Goal: Task Accomplishment & Management: Use online tool/utility

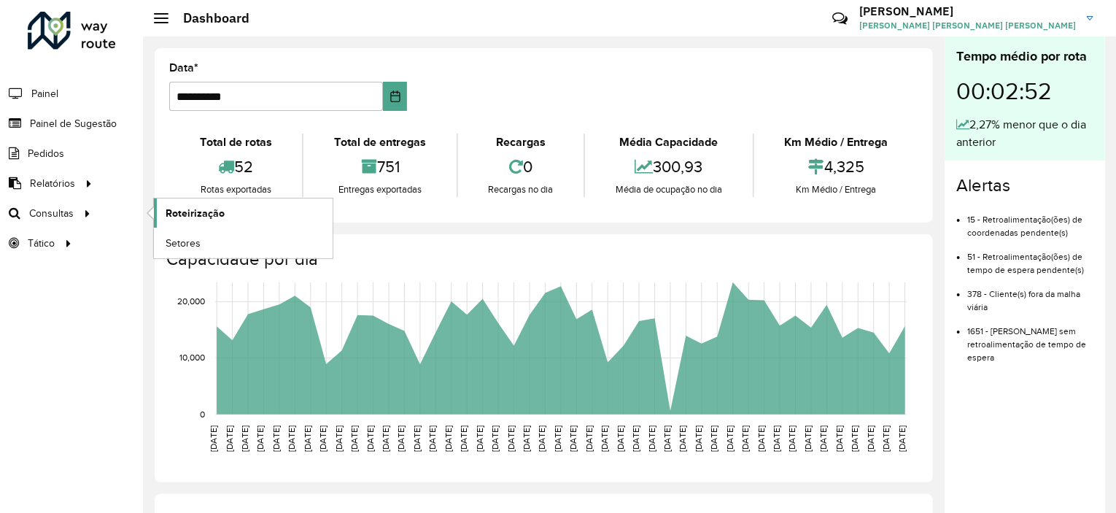
click at [201, 215] on span "Roteirização" at bounding box center [195, 213] width 59 height 15
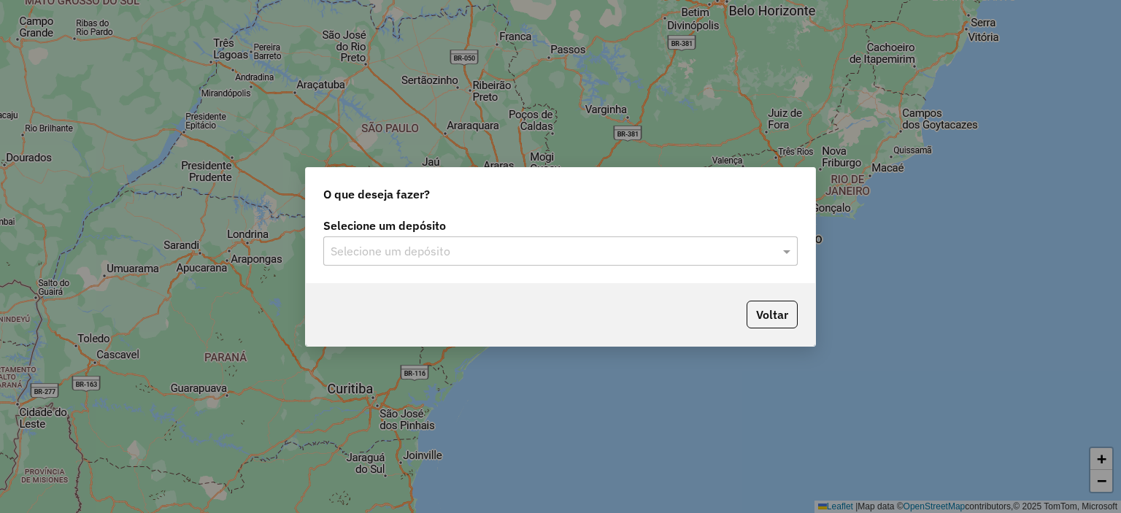
click at [472, 255] on input "text" at bounding box center [546, 252] width 430 height 18
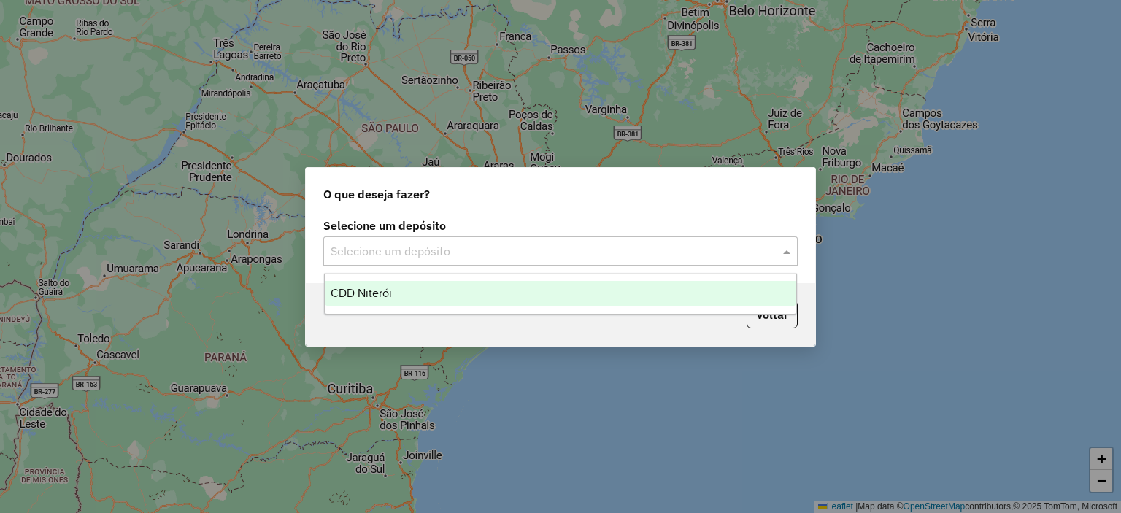
click at [362, 291] on span "CDD Niterói" at bounding box center [361, 293] width 61 height 12
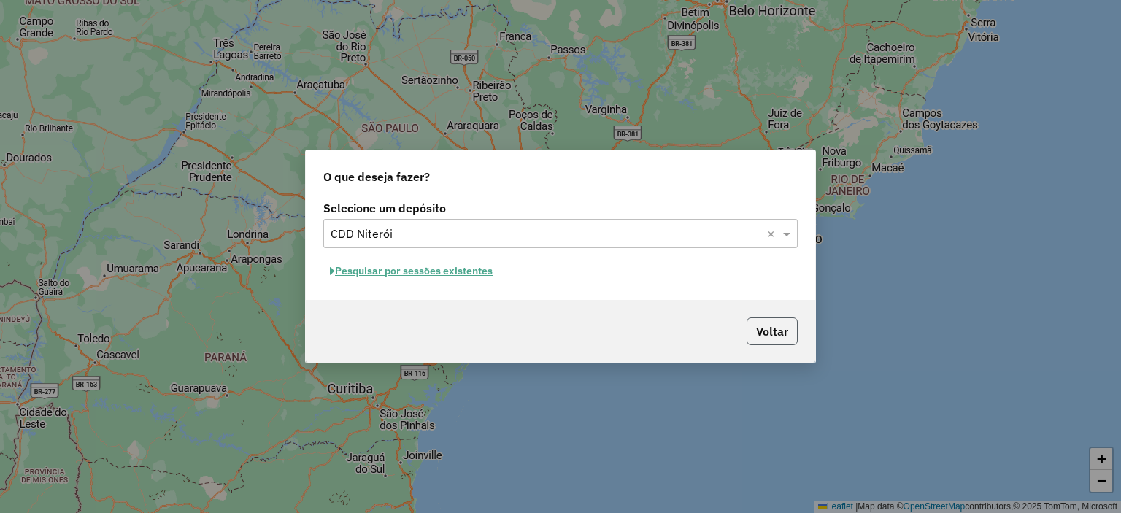
click at [769, 328] on button "Voltar" at bounding box center [771, 331] width 51 height 28
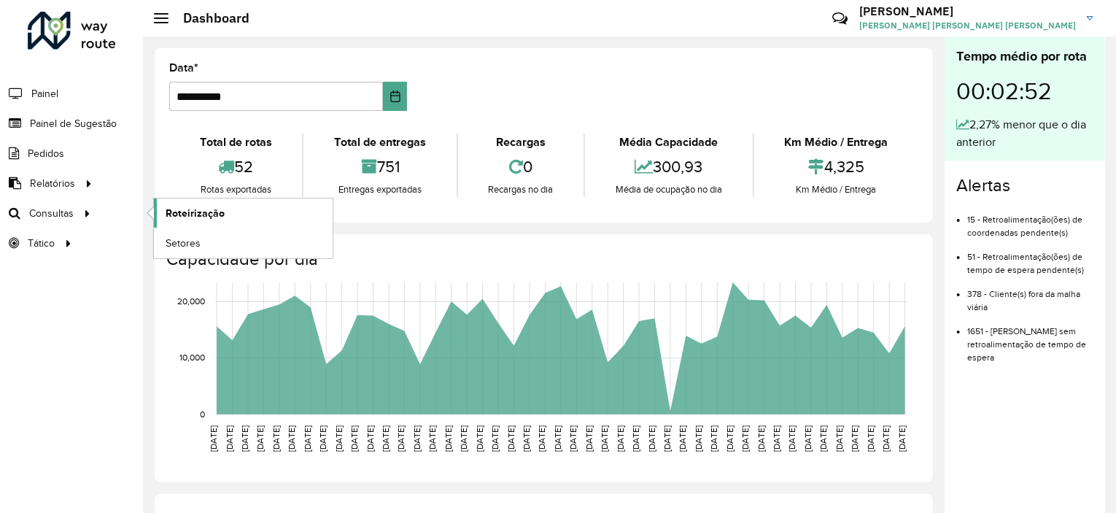
click at [177, 209] on span "Roteirização" at bounding box center [195, 213] width 59 height 15
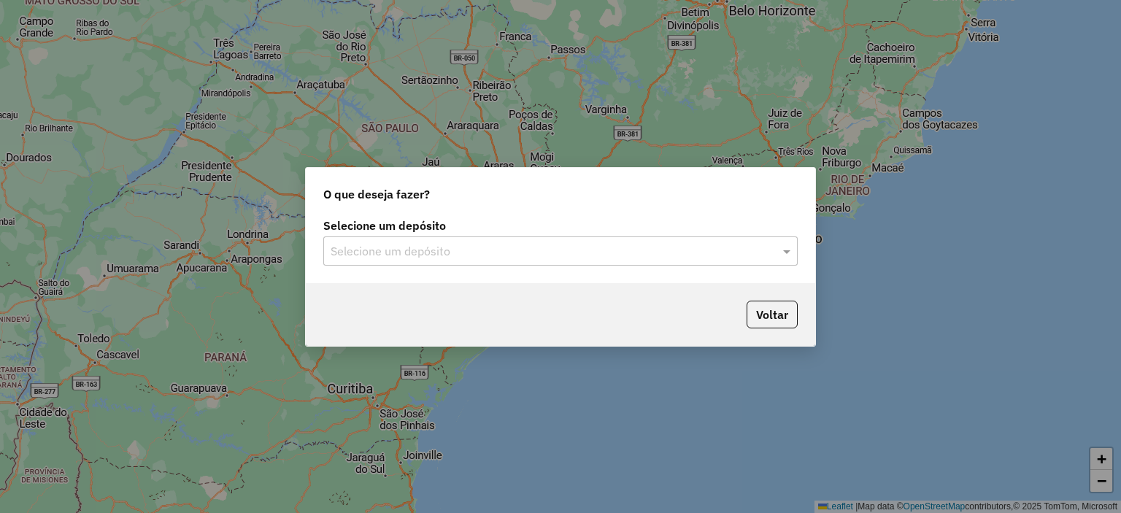
click at [471, 247] on input "text" at bounding box center [546, 252] width 430 height 18
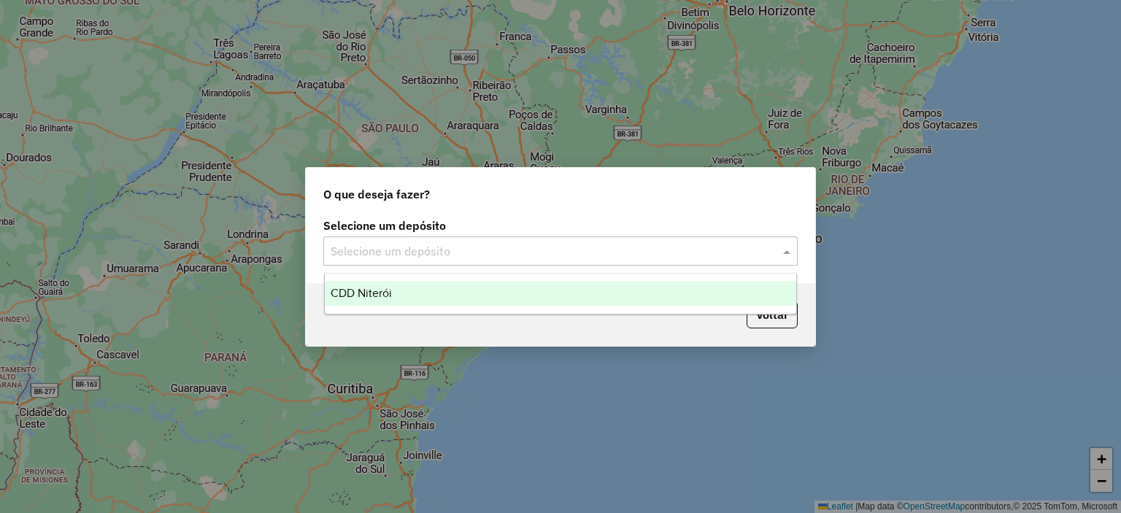
click at [352, 298] on span "CDD Niterói" at bounding box center [361, 293] width 61 height 12
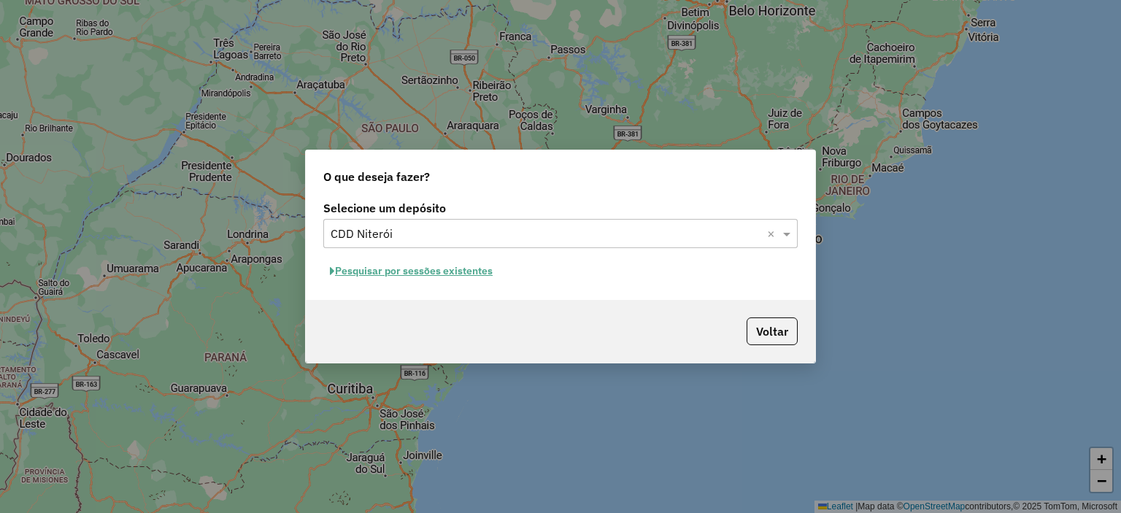
click at [388, 271] on button "Pesquisar por sessões existentes" at bounding box center [411, 271] width 176 height 23
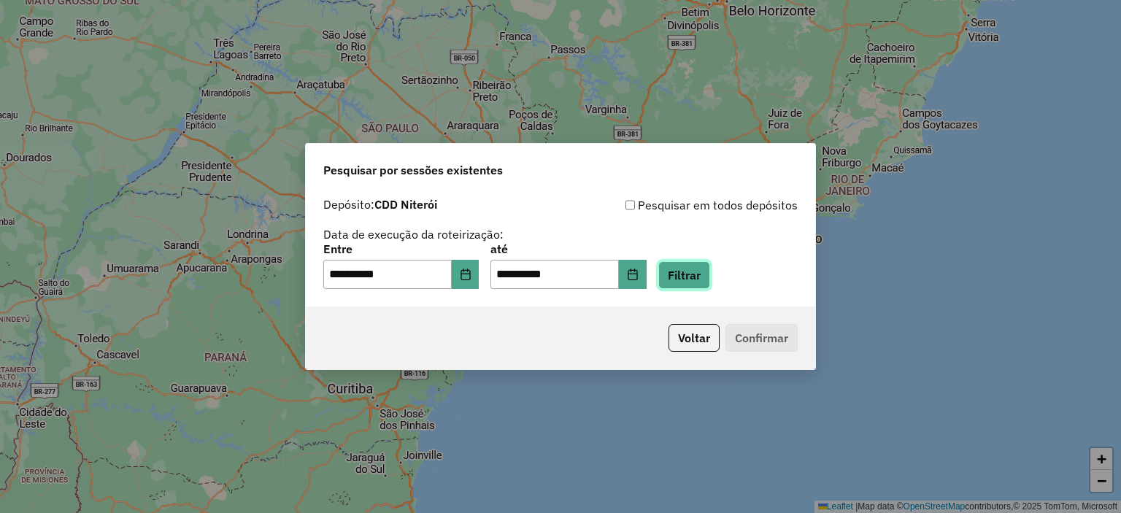
click at [710, 280] on button "Filtrar" at bounding box center [684, 275] width 52 height 28
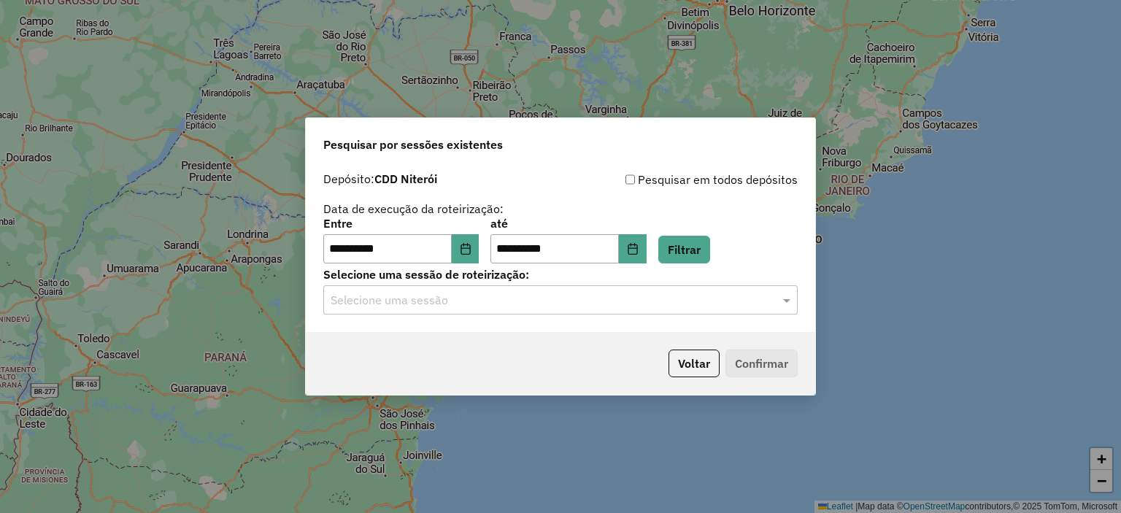
click at [425, 306] on input "text" at bounding box center [546, 301] width 430 height 18
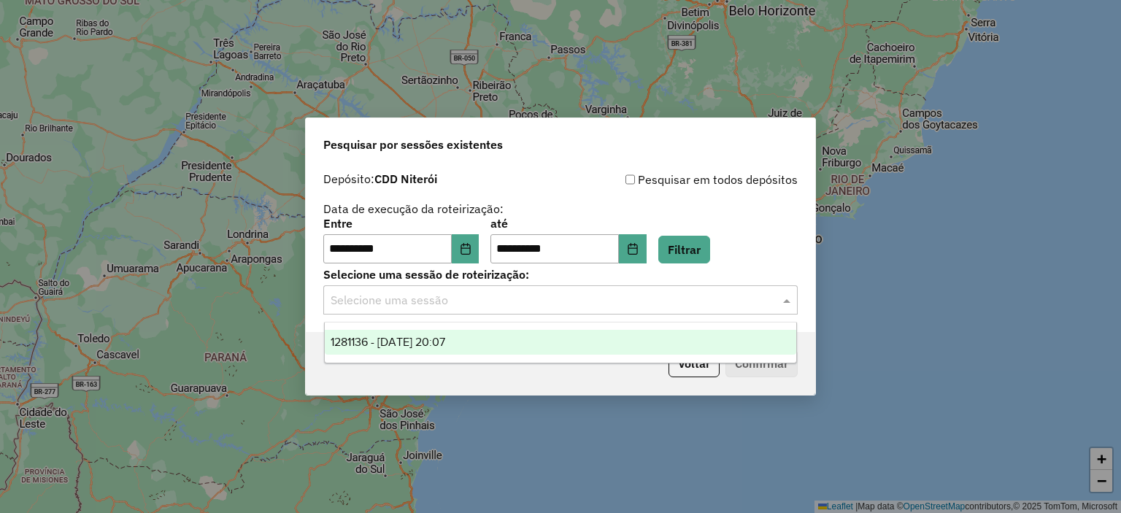
click at [409, 344] on span "1281136 - 23/09/2025 20:07" at bounding box center [388, 342] width 115 height 12
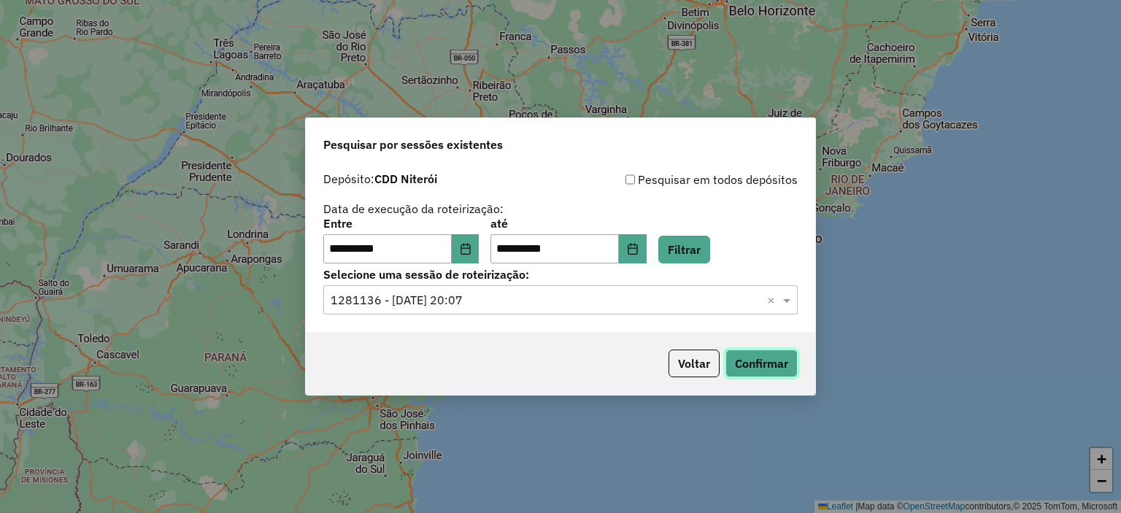
click at [768, 363] on button "Confirmar" at bounding box center [761, 363] width 72 height 28
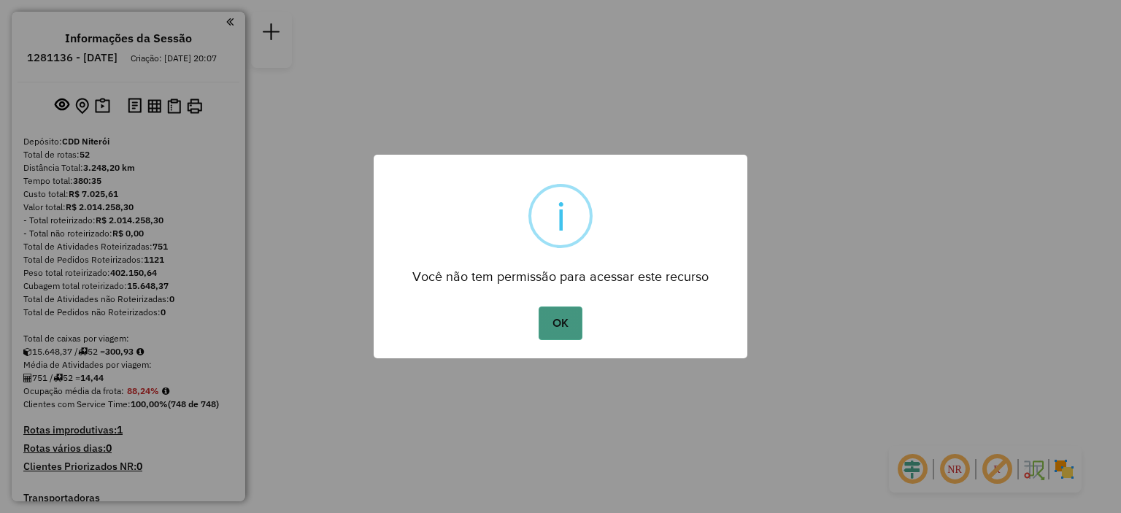
click at [552, 328] on button "OK" at bounding box center [559, 323] width 43 height 34
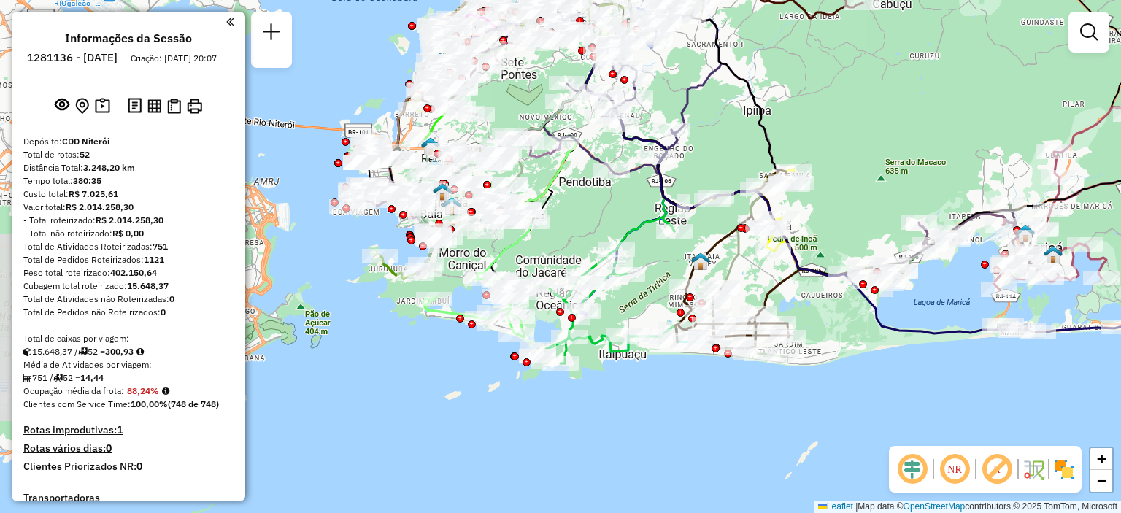
drag, startPoint x: 439, startPoint y: 367, endPoint x: 601, endPoint y: 419, distance: 170.1
click at [601, 419] on div "Janela de atendimento Grade de atendimento Capacidade Transportadoras Veículos …" at bounding box center [560, 256] width 1121 height 513
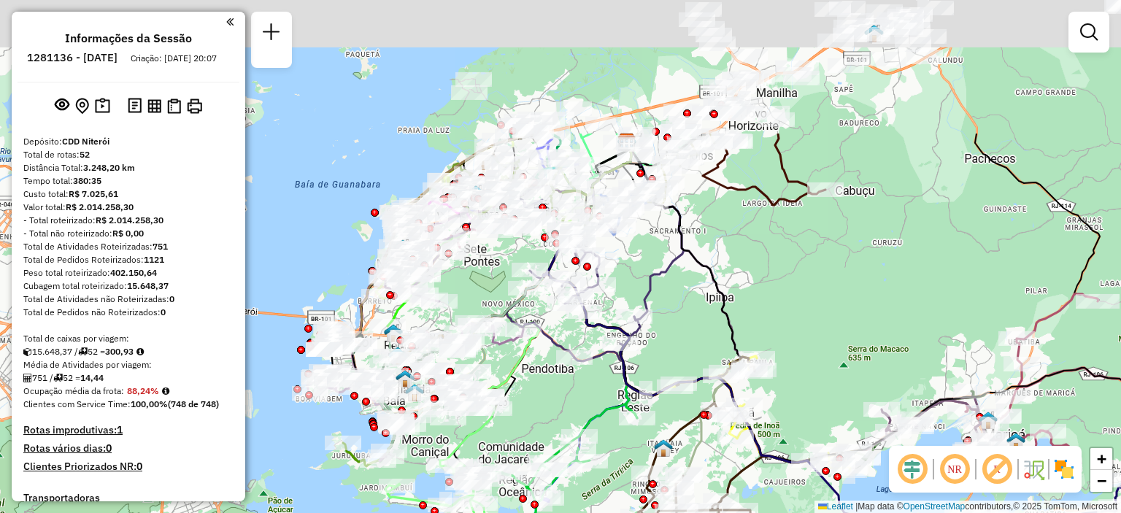
drag, startPoint x: 865, startPoint y: 131, endPoint x: 829, endPoint y: 355, distance: 227.5
click at [829, 355] on div "Janela de atendimento Grade de atendimento Capacidade Transportadoras Veículos …" at bounding box center [560, 256] width 1121 height 513
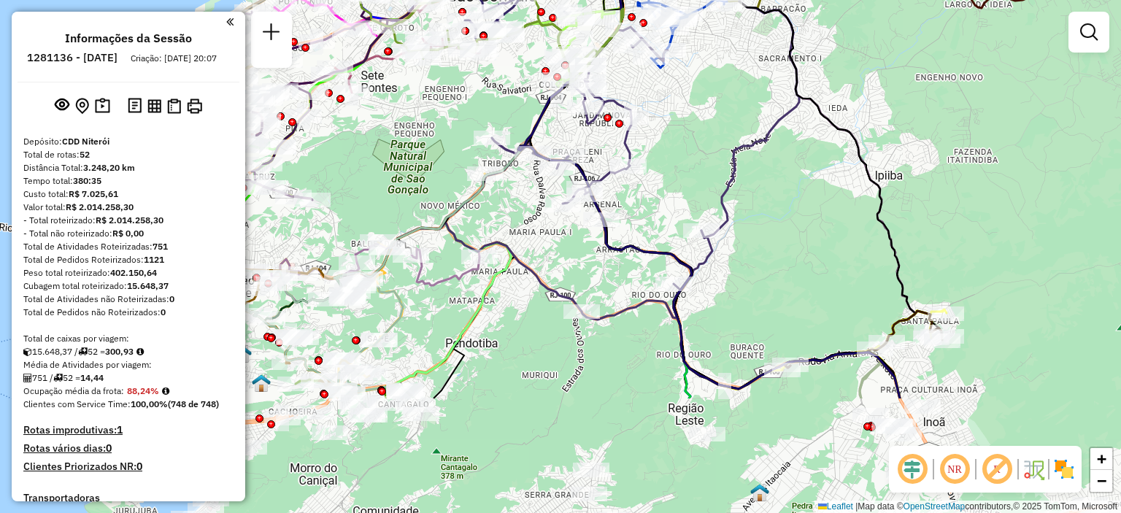
drag, startPoint x: 781, startPoint y: 352, endPoint x: 980, endPoint y: 183, distance: 261.4
click at [980, 183] on div "Janela de atendimento Grade de atendimento Capacidade Transportadoras Veículos …" at bounding box center [560, 256] width 1121 height 513
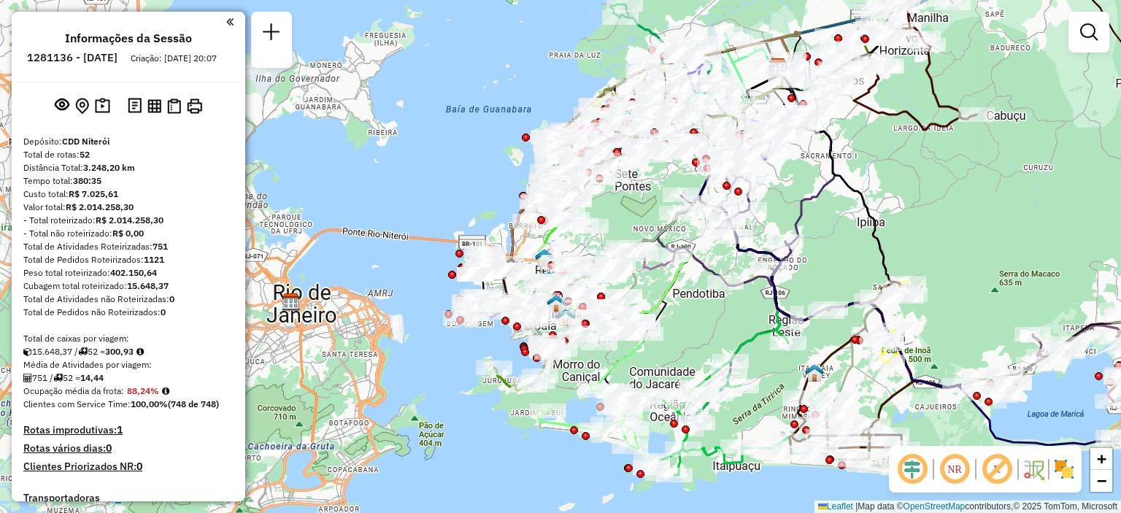
drag, startPoint x: 595, startPoint y: 417, endPoint x: 702, endPoint y: 346, distance: 127.9
click at [702, 346] on div "Janela de atendimento Grade de atendimento Capacidade Transportadoras Veículos …" at bounding box center [560, 256] width 1121 height 513
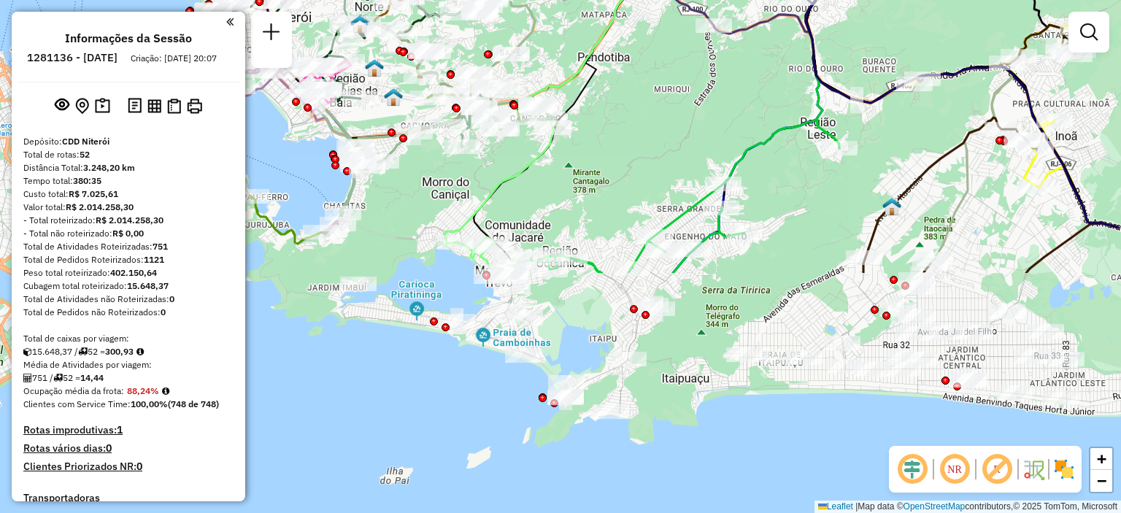
drag, startPoint x: 852, startPoint y: 382, endPoint x: 738, endPoint y: 90, distance: 313.2
click at [738, 90] on div "Janela de atendimento Grade de atendimento Capacidade Transportadoras Veículos …" at bounding box center [560, 256] width 1121 height 513
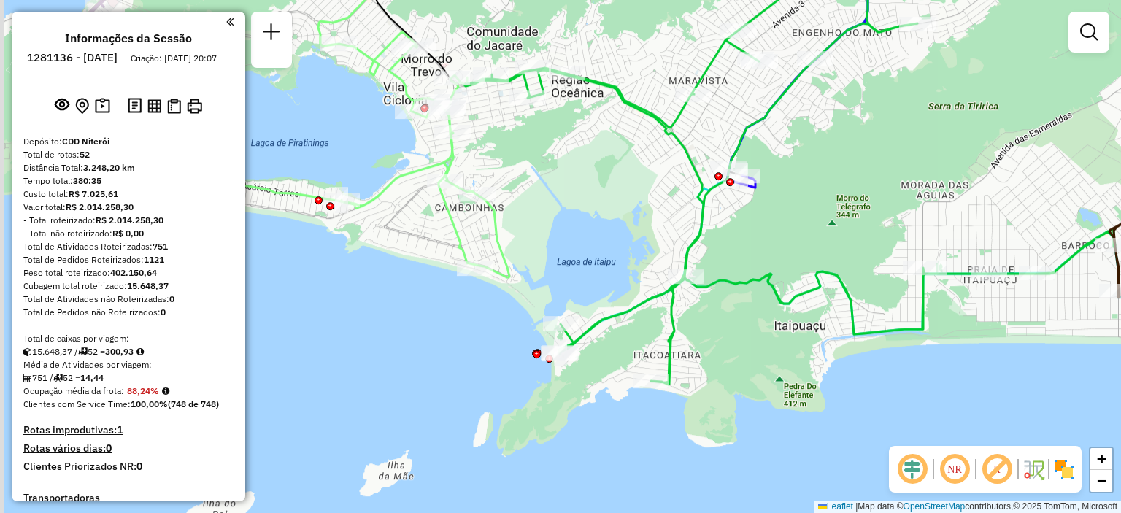
drag, startPoint x: 633, startPoint y: 356, endPoint x: 802, endPoint y: 180, distance: 243.6
click at [802, 180] on div "Janela de atendimento Grade de atendimento Capacidade Transportadoras Veículos …" at bounding box center [560, 256] width 1121 height 513
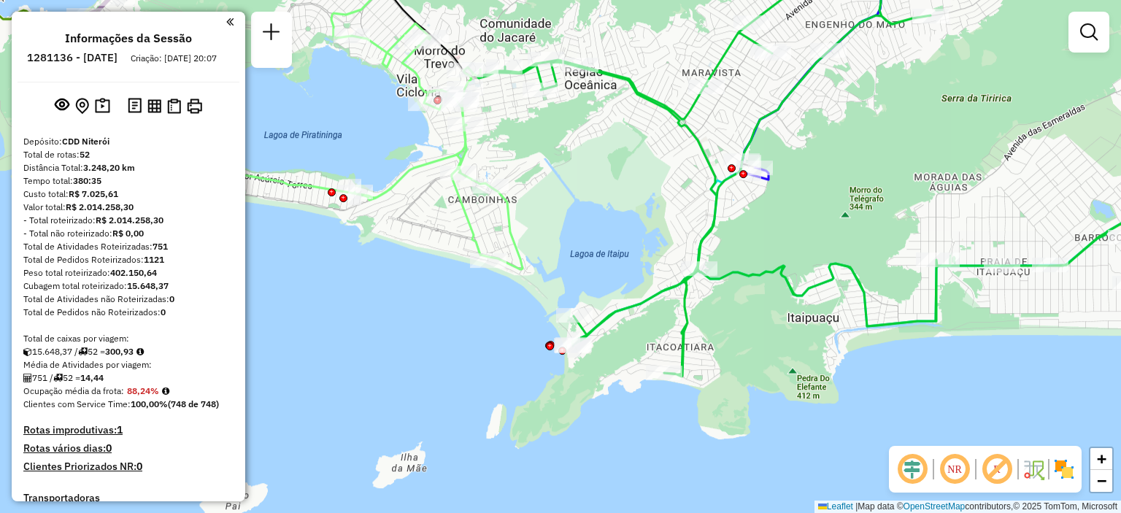
click at [994, 470] on em at bounding box center [996, 469] width 35 height 35
click at [1062, 474] on img at bounding box center [1063, 468] width 23 height 23
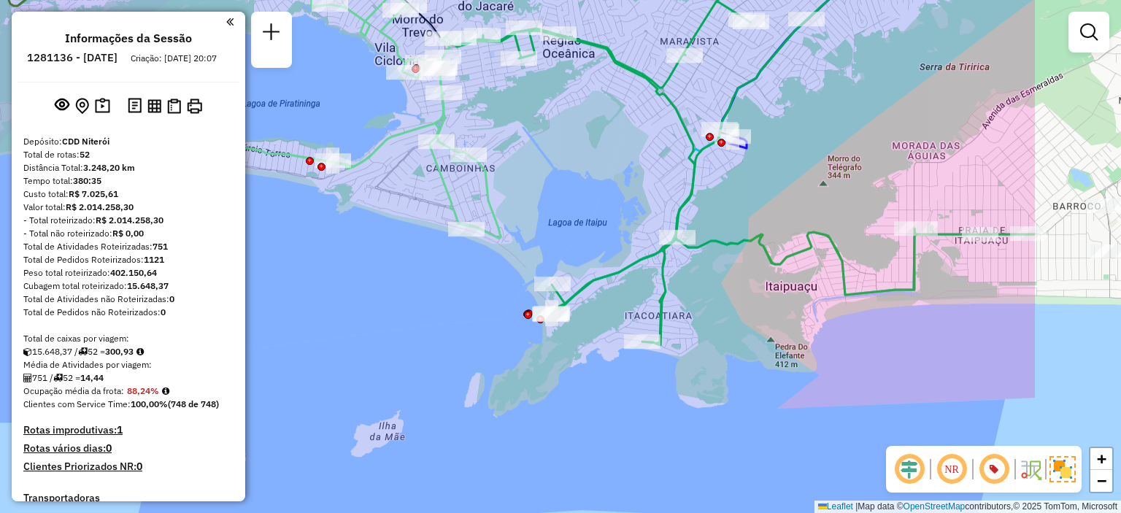
drag, startPoint x: 614, startPoint y: 366, endPoint x: 415, endPoint y: 379, distance: 199.6
click at [415, 379] on div "Janela de atendimento Grade de atendimento Capacidade Transportadoras Veículos …" at bounding box center [560, 256] width 1121 height 513
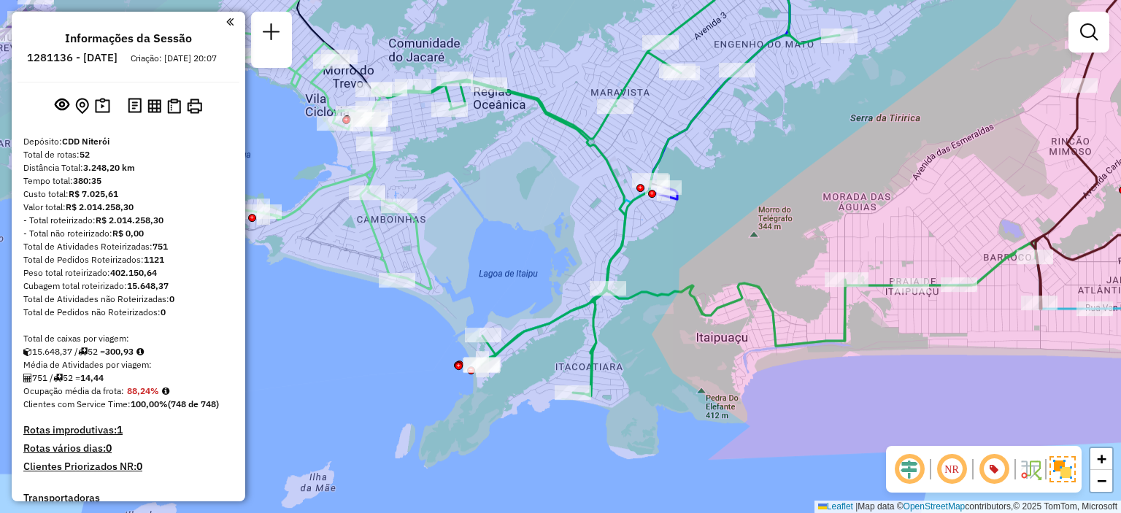
drag, startPoint x: 401, startPoint y: 313, endPoint x: 331, endPoint y: 364, distance: 87.3
click at [331, 364] on div "Janela de atendimento Grade de atendimento Capacidade Transportadoras Veículos …" at bounding box center [560, 256] width 1121 height 513
select select "**********"
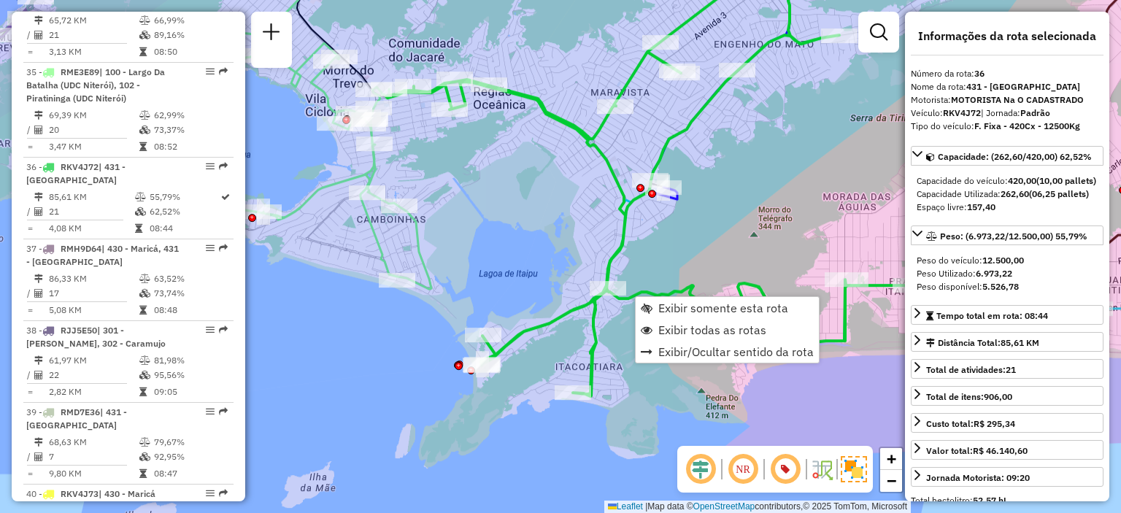
scroll to position [3347, 0]
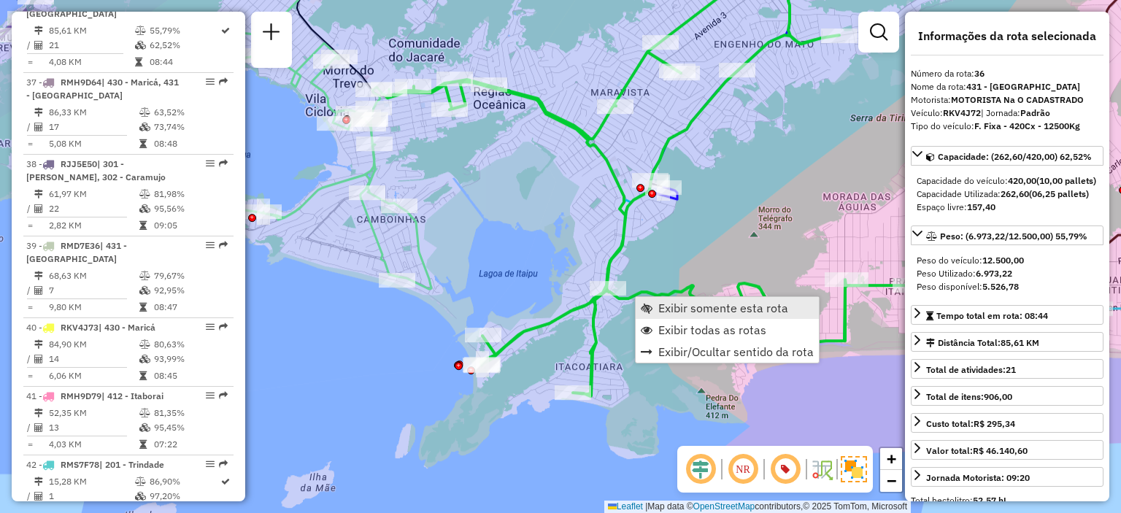
click at [652, 304] on span "Exibir somente esta rota" at bounding box center [647, 308] width 12 height 12
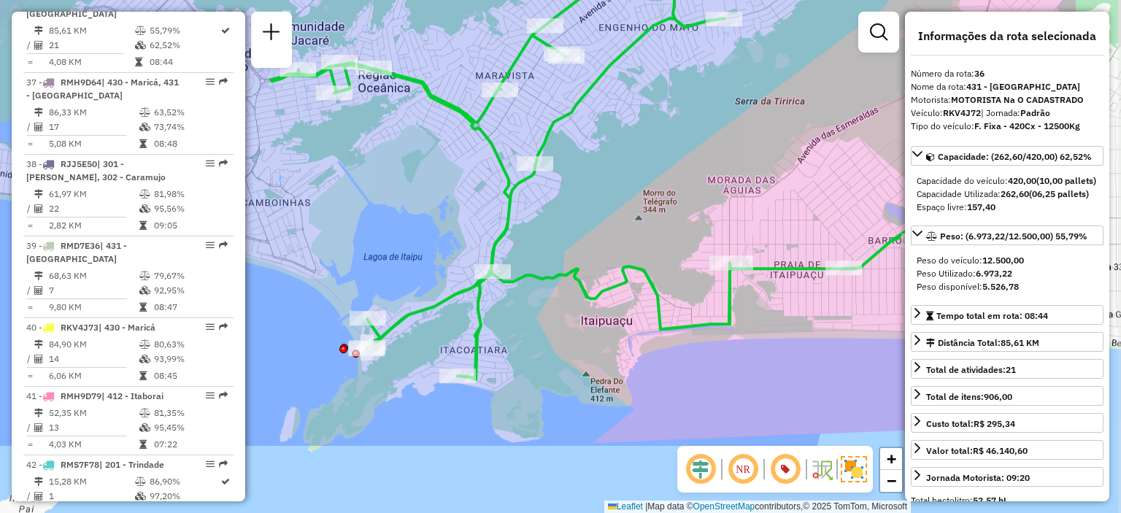
drag, startPoint x: 545, startPoint y: 370, endPoint x: 388, endPoint y: 251, distance: 196.8
click at [388, 251] on div "Janela de atendimento Grade de atendimento Capacidade Transportadoras Veículos …" at bounding box center [560, 256] width 1121 height 513
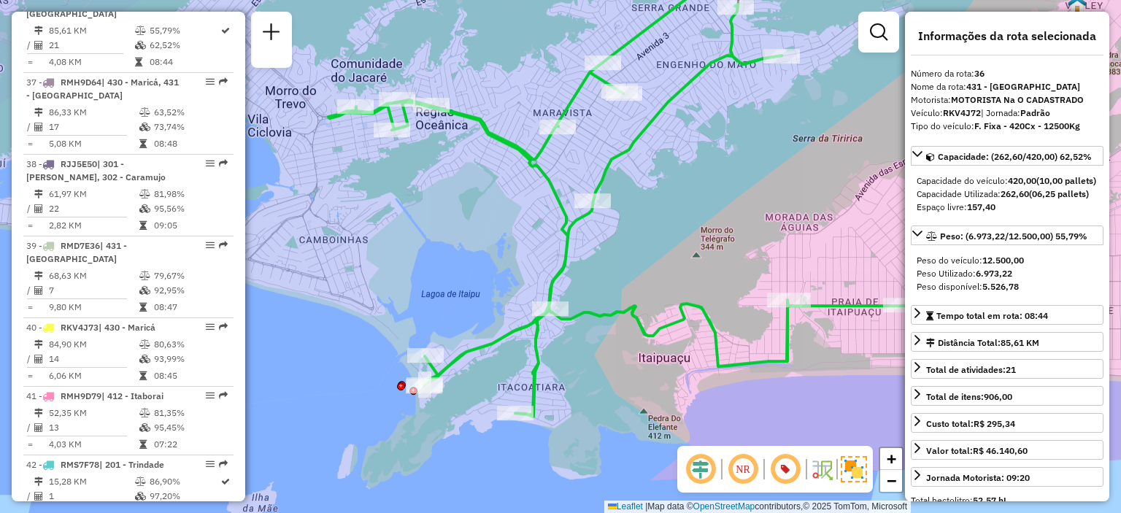
drag, startPoint x: 327, startPoint y: 400, endPoint x: 384, endPoint y: 437, distance: 68.6
click at [384, 437] on div "Janela de atendimento Grade de atendimento Capacidade Transportadoras Veículos …" at bounding box center [560, 256] width 1121 height 513
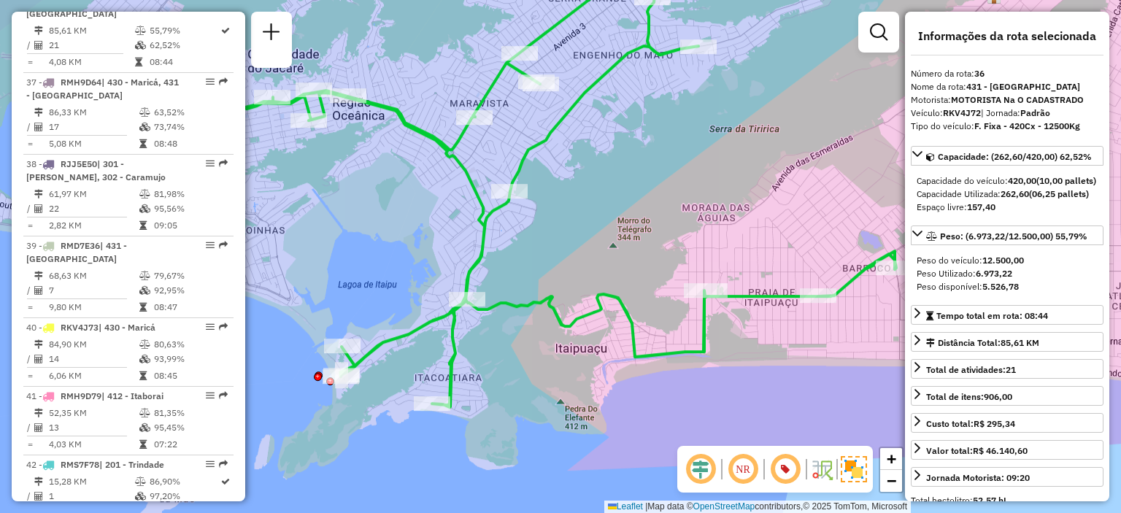
drag, startPoint x: 846, startPoint y: 403, endPoint x: 763, endPoint y: 394, distance: 83.7
click at [763, 394] on div "Janela de atendimento Grade de atendimento Capacidade Transportadoras Veículos …" at bounding box center [560, 256] width 1121 height 513
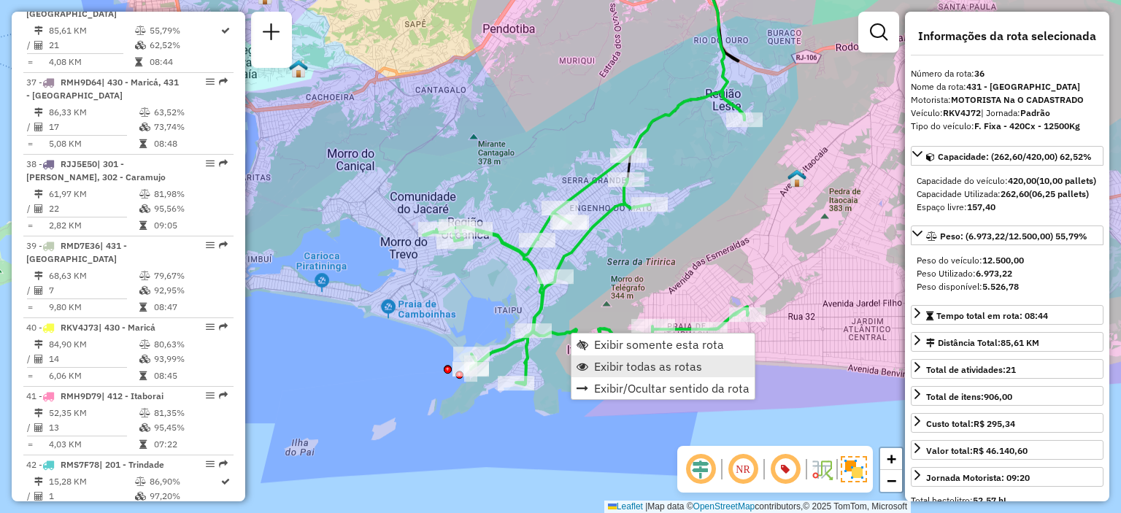
click at [606, 372] on span "Exibir todas as rotas" at bounding box center [648, 366] width 108 height 12
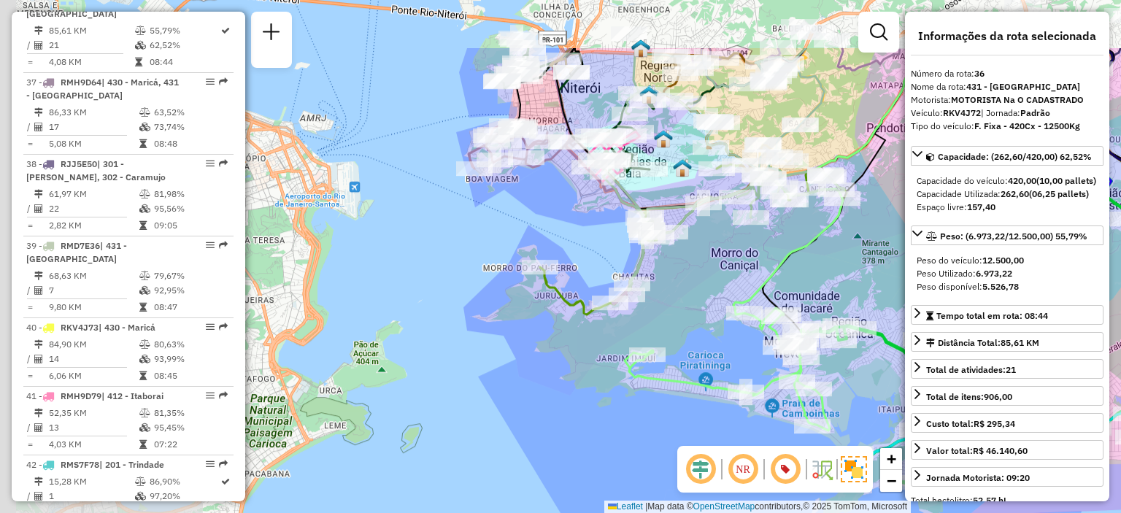
drag, startPoint x: 368, startPoint y: 402, endPoint x: 751, endPoint y: 501, distance: 396.4
click at [751, 501] on div "Janela de atendimento Grade de atendimento Capacidade Transportadoras Veículos …" at bounding box center [560, 256] width 1121 height 513
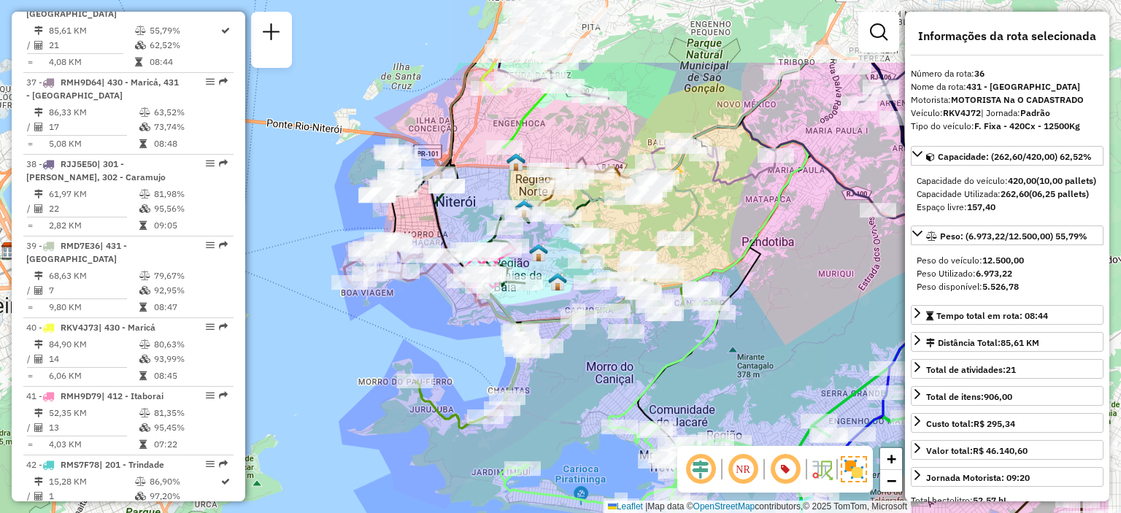
drag, startPoint x: 536, startPoint y: 367, endPoint x: 411, endPoint y: 484, distance: 170.9
click at [411, 484] on div "Janela de atendimento Grade de atendimento Capacidade Transportadoras Veículos …" at bounding box center [560, 256] width 1121 height 513
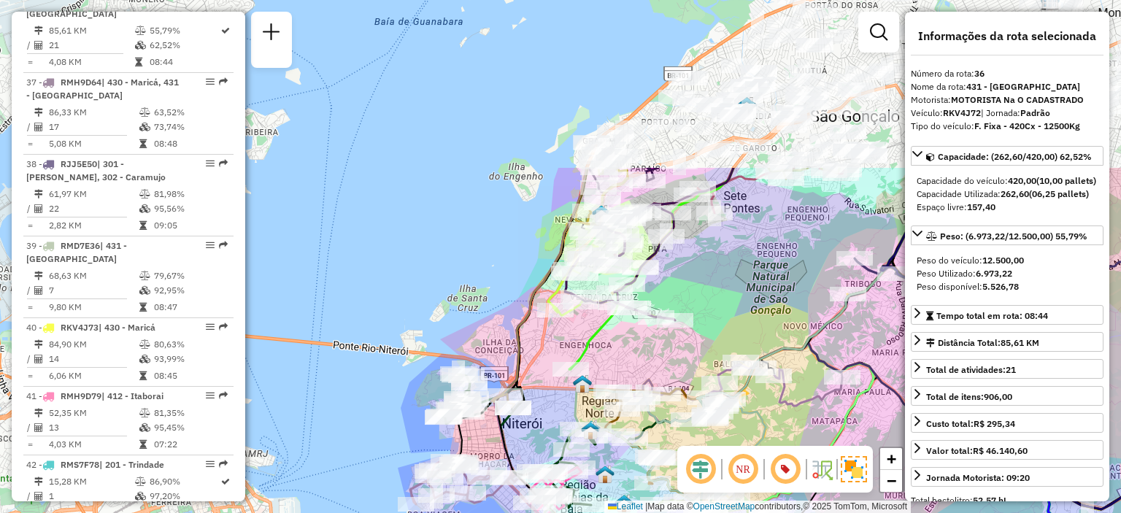
drag, startPoint x: 672, startPoint y: 110, endPoint x: 738, endPoint y: 330, distance: 229.4
click at [738, 330] on div "Janela de atendimento Grade de atendimento Capacidade Transportadoras Veículos …" at bounding box center [560, 256] width 1121 height 513
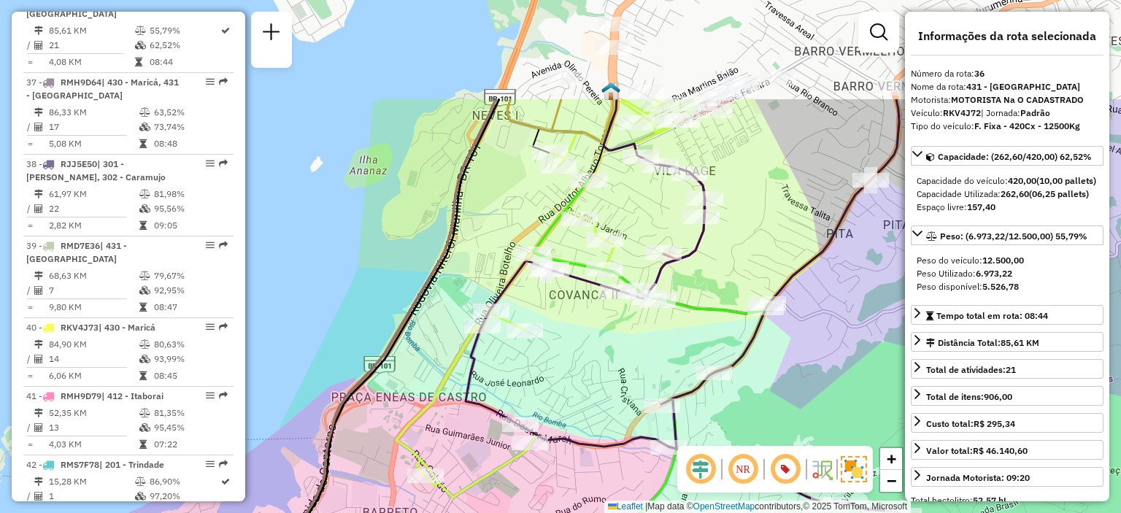
drag, startPoint x: 449, startPoint y: 204, endPoint x: 420, endPoint y: 355, distance: 154.5
click at [420, 355] on div "Janela de atendimento Grade de atendimento Capacidade Transportadoras Veículos …" at bounding box center [560, 256] width 1121 height 513
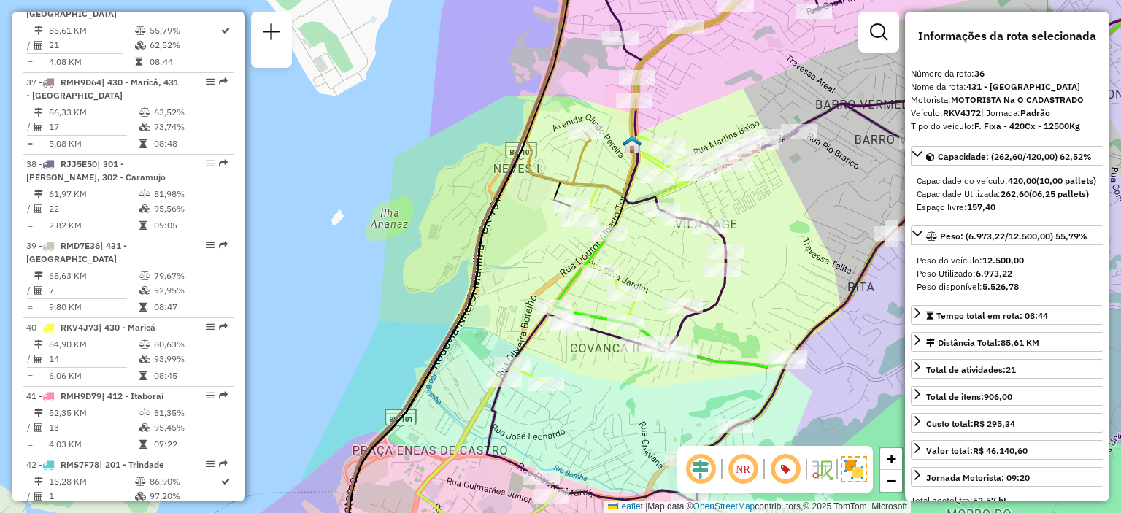
drag, startPoint x: 488, startPoint y: 262, endPoint x: 432, endPoint y: 282, distance: 59.8
click at [432, 282] on div "Janela de atendimento Grade de atendimento Capacidade Transportadoras Veículos …" at bounding box center [560, 256] width 1121 height 513
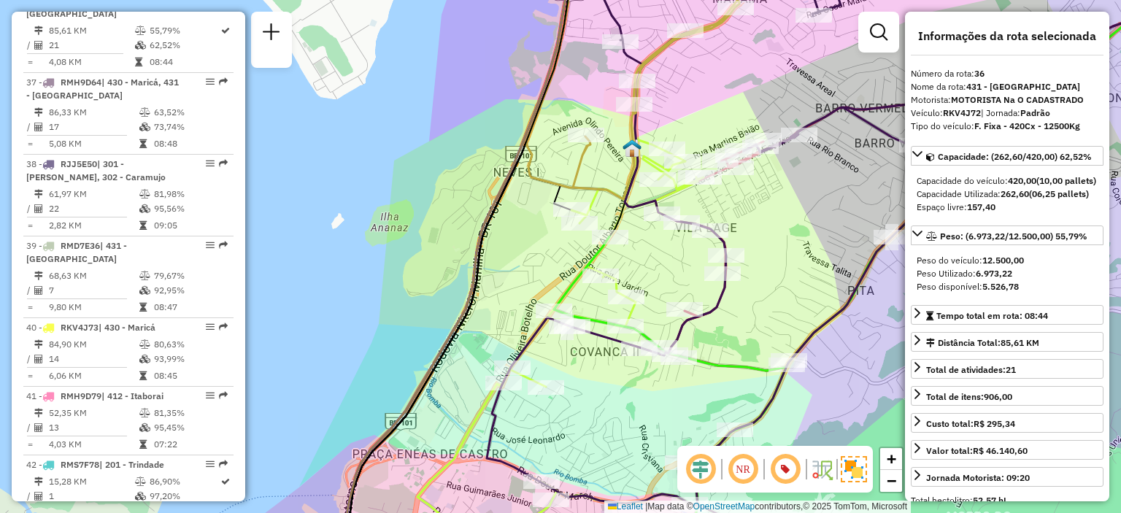
click at [504, 56] on div "Janela de atendimento Grade de atendimento Capacidade Transportadoras Veículos …" at bounding box center [560, 256] width 1121 height 513
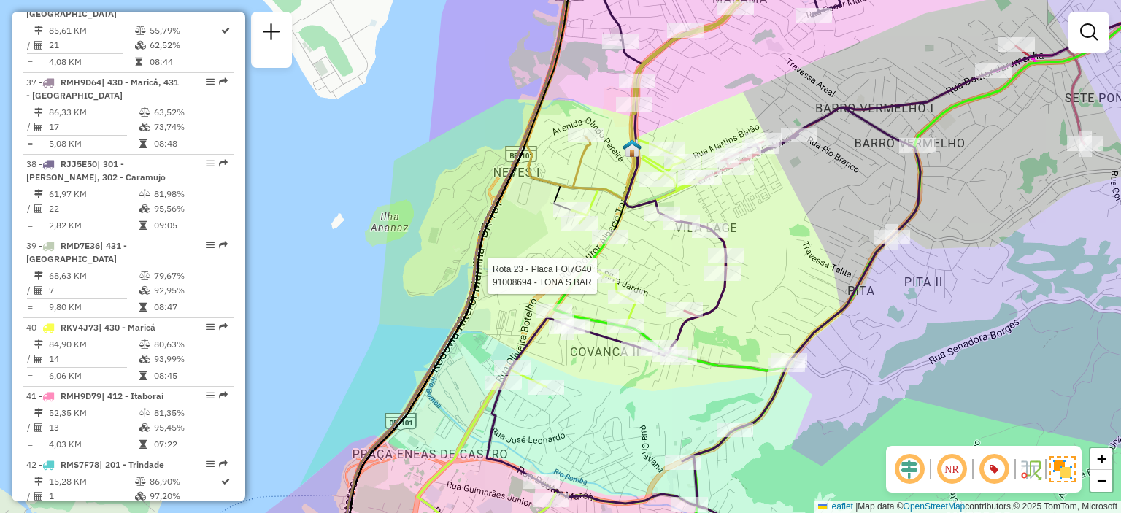
select select "**********"
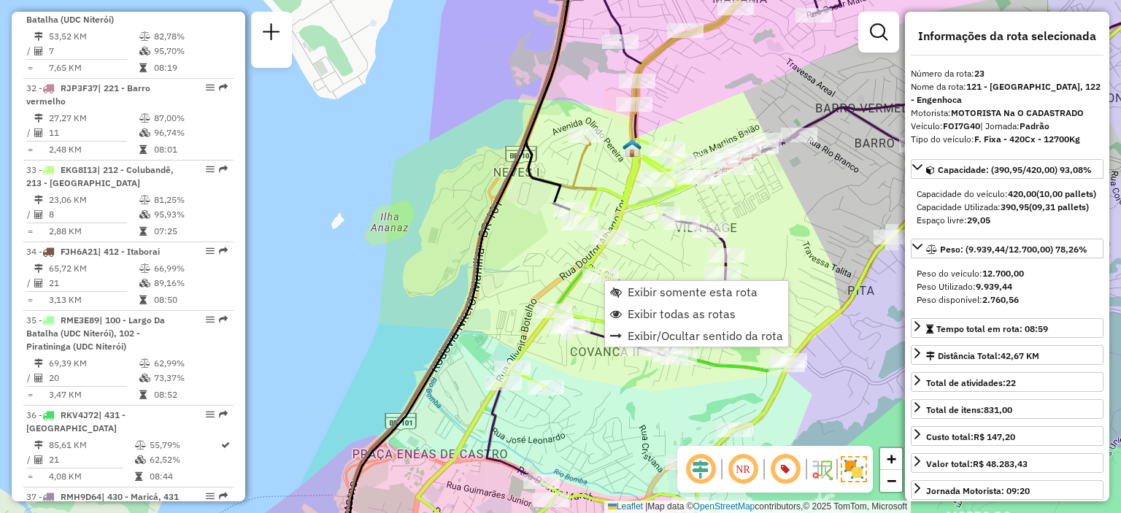
scroll to position [2314, 0]
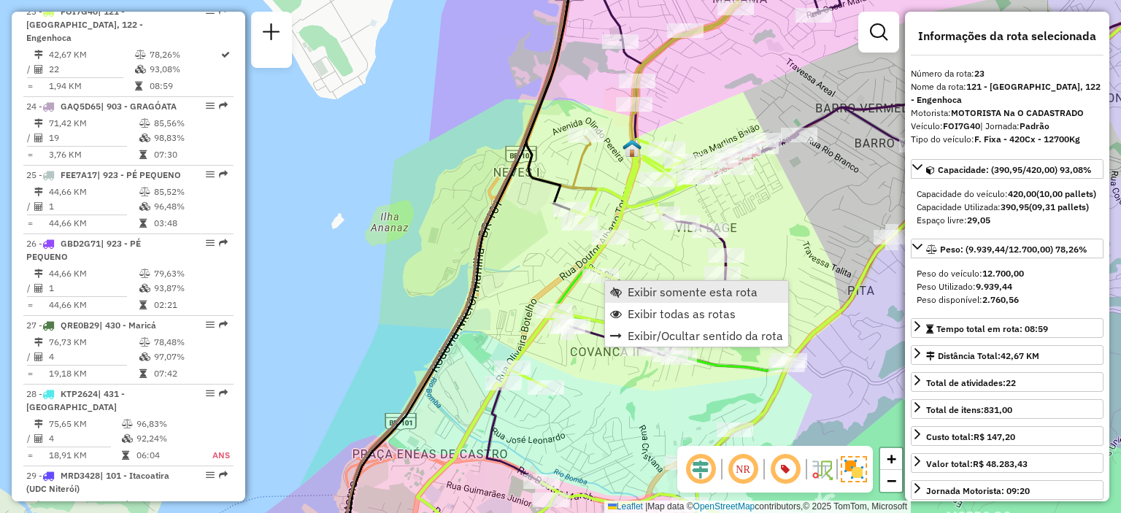
click at [624, 294] on link "Exibir somente esta rota" at bounding box center [696, 292] width 183 height 22
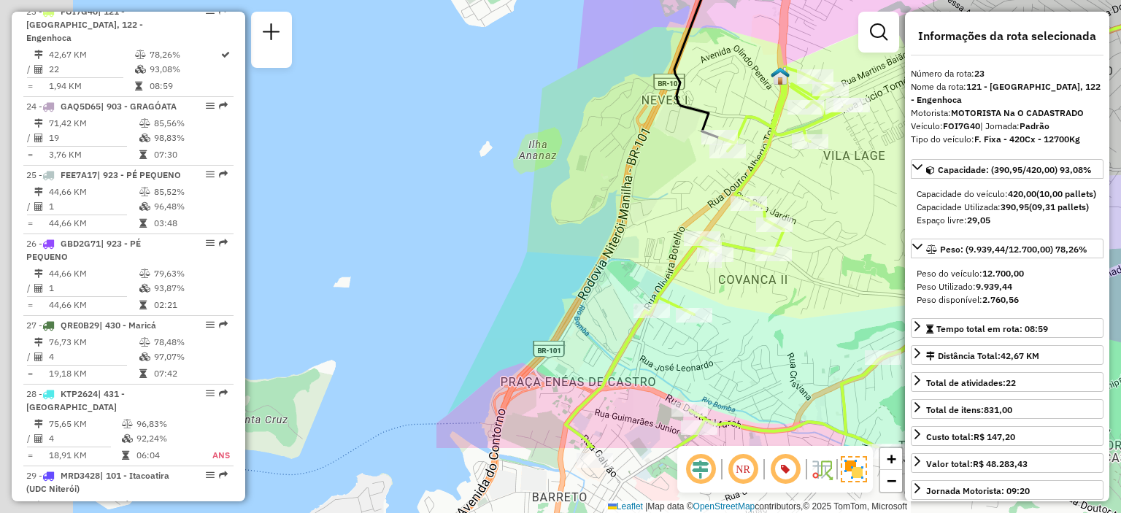
drag, startPoint x: 365, startPoint y: 323, endPoint x: 932, endPoint y: 200, distance: 580.9
click at [932, 200] on hb-router-mapa "Informações da Sessão 1281136 - 23/09/2025 Criação: 22/09/2025 20:07 Depósito: …" at bounding box center [560, 256] width 1121 height 513
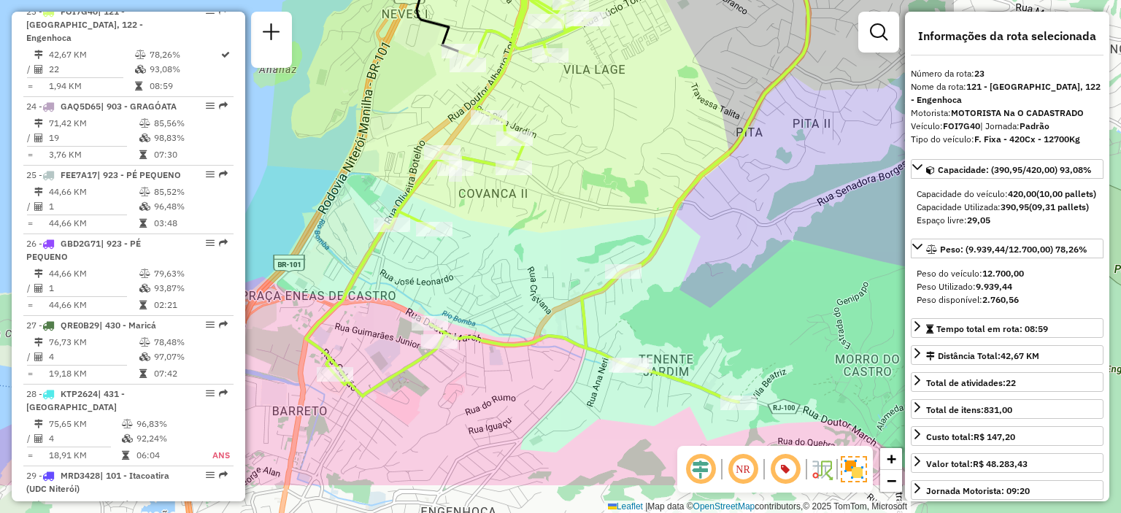
drag, startPoint x: 814, startPoint y: 348, endPoint x: 509, endPoint y: 275, distance: 312.9
click at [509, 275] on div "Janela de atendimento Grade de atendimento Capacidade Transportadoras Veículos …" at bounding box center [560, 256] width 1121 height 513
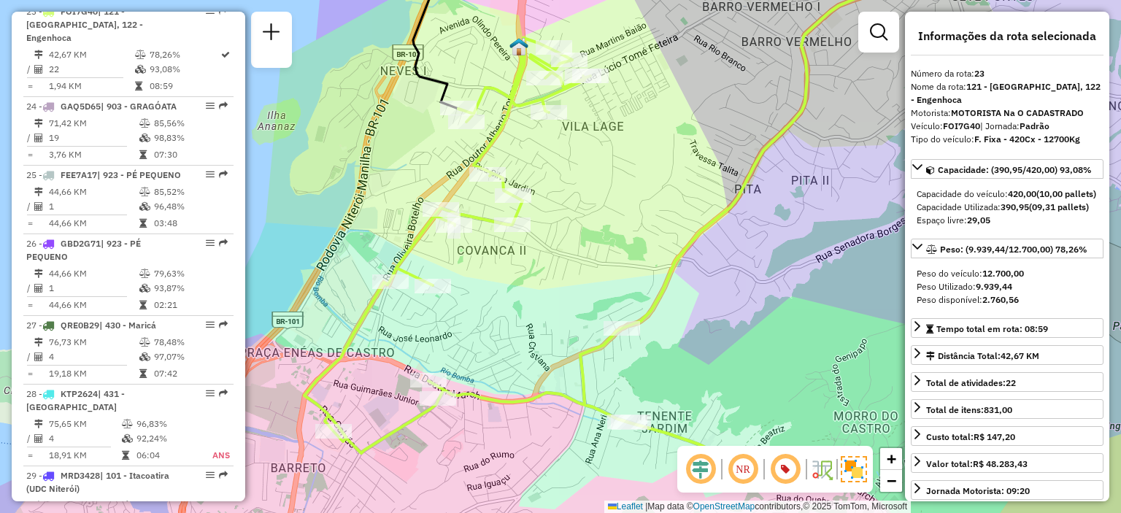
drag, startPoint x: 602, startPoint y: 201, endPoint x: 626, endPoint y: 251, distance: 55.8
click at [626, 251] on div "Janela de atendimento Grade de atendimento Capacidade Transportadoras Veículos …" at bounding box center [560, 256] width 1121 height 513
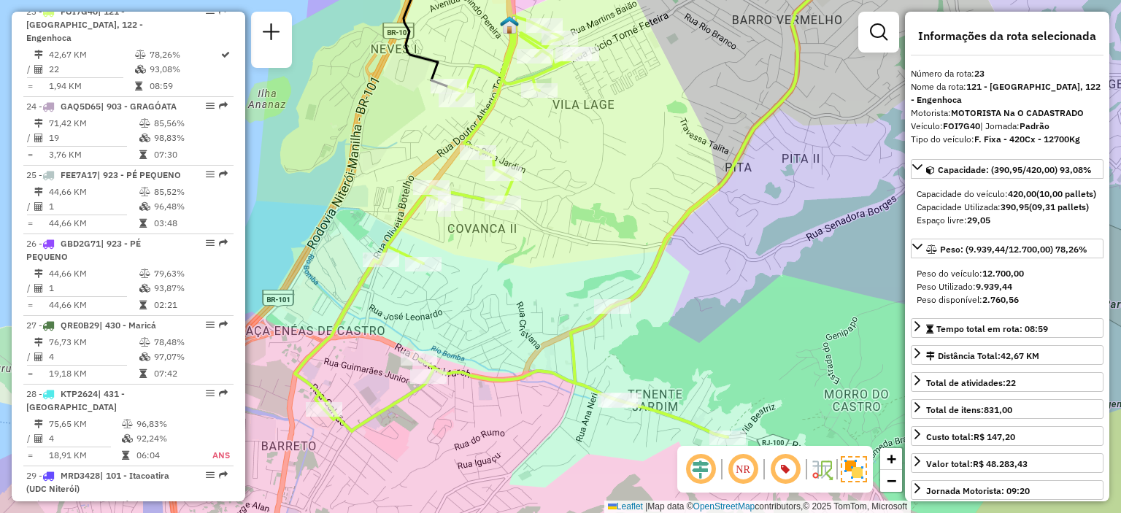
drag, startPoint x: 738, startPoint y: 374, endPoint x: 729, endPoint y: 352, distance: 23.9
click at [729, 352] on div "Janela de atendimento Grade de atendimento Capacidade Transportadoras Veículos …" at bounding box center [560, 256] width 1121 height 513
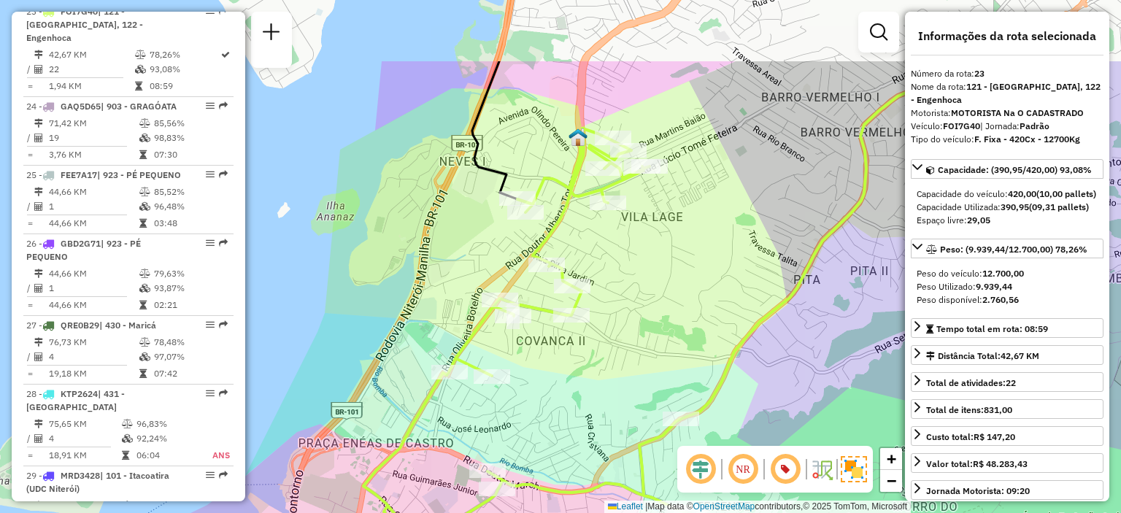
drag, startPoint x: 575, startPoint y: 140, endPoint x: 641, endPoint y: 248, distance: 126.8
click at [641, 248] on div "Janela de atendimento Grade de atendimento Capacidade Transportadoras Veículos …" at bounding box center [560, 256] width 1121 height 513
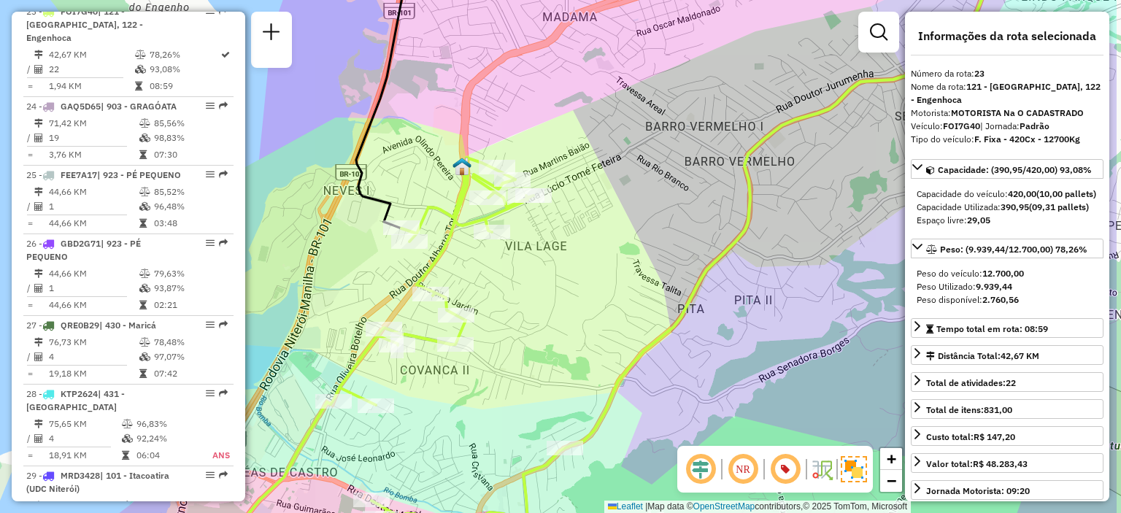
drag, startPoint x: 685, startPoint y: 249, endPoint x: 569, endPoint y: 278, distance: 119.6
click at [569, 278] on div "Janela de atendimento Grade de atendimento Capacidade Transportadoras Veículos …" at bounding box center [560, 256] width 1121 height 513
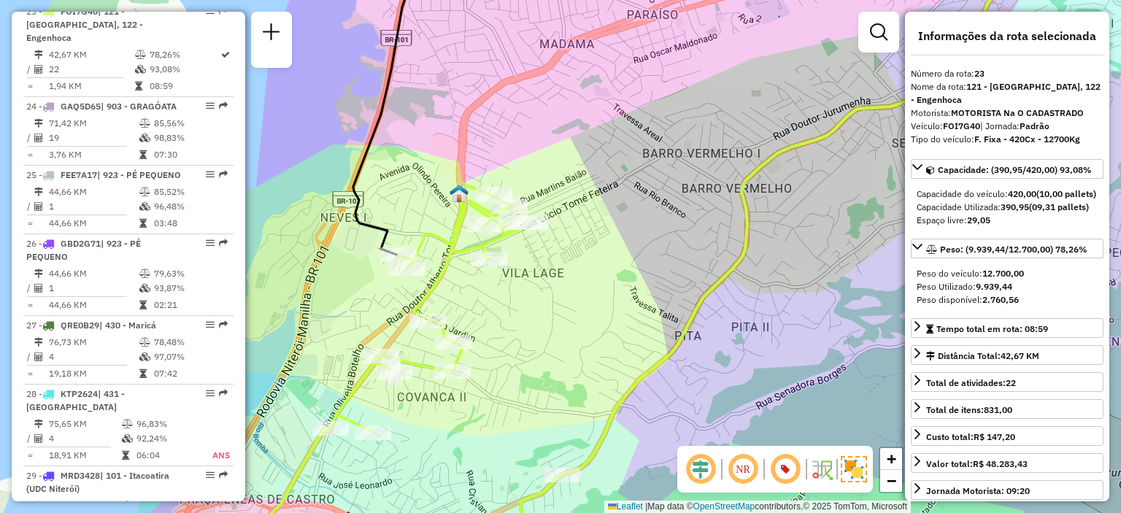
drag, startPoint x: 545, startPoint y: 289, endPoint x: 569, endPoint y: 282, distance: 25.0
click at [569, 282] on div "Janela de atendimento Grade de atendimento Capacidade Transportadoras Veículos …" at bounding box center [560, 256] width 1121 height 513
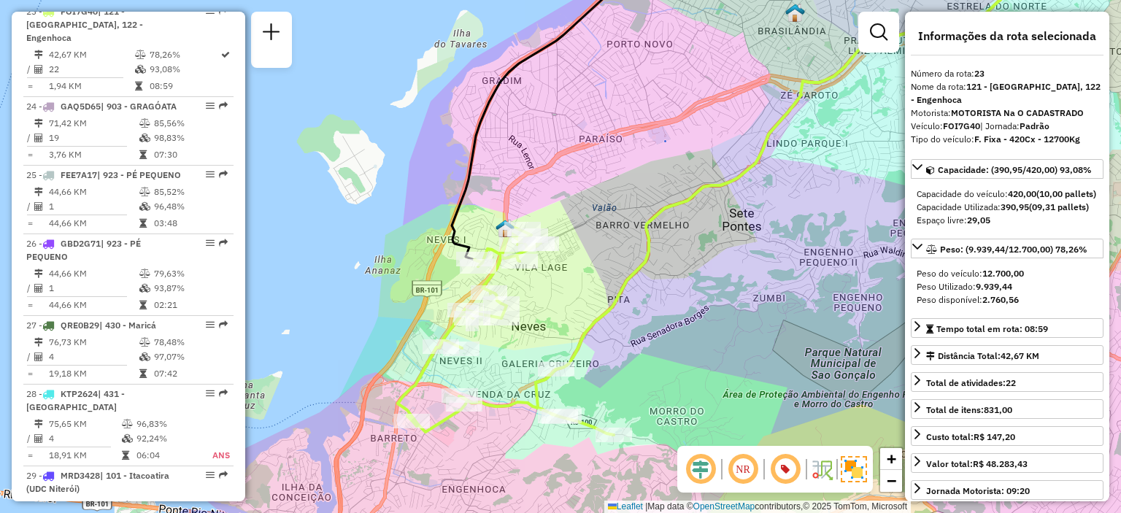
drag, startPoint x: 692, startPoint y: 300, endPoint x: 650, endPoint y: 280, distance: 46.0
click at [650, 280] on div "Janela de atendimento Grade de atendimento Capacidade Transportadoras Veículos …" at bounding box center [560, 256] width 1121 height 513
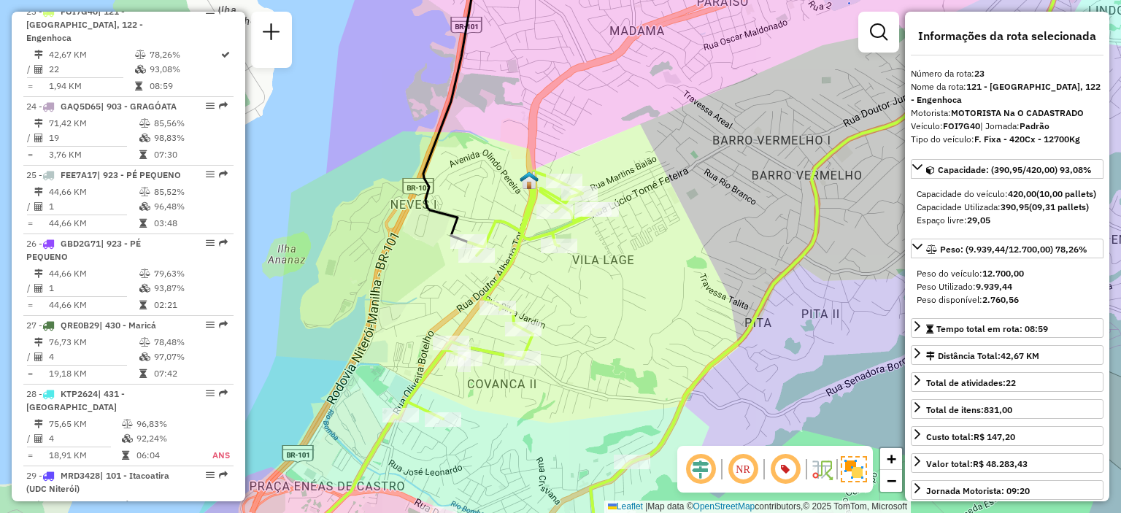
drag, startPoint x: 566, startPoint y: 291, endPoint x: 590, endPoint y: 282, distance: 24.9
click at [590, 282] on div "Janela de atendimento Grade de atendimento Capacidade Transportadoras Veículos …" at bounding box center [560, 256] width 1121 height 513
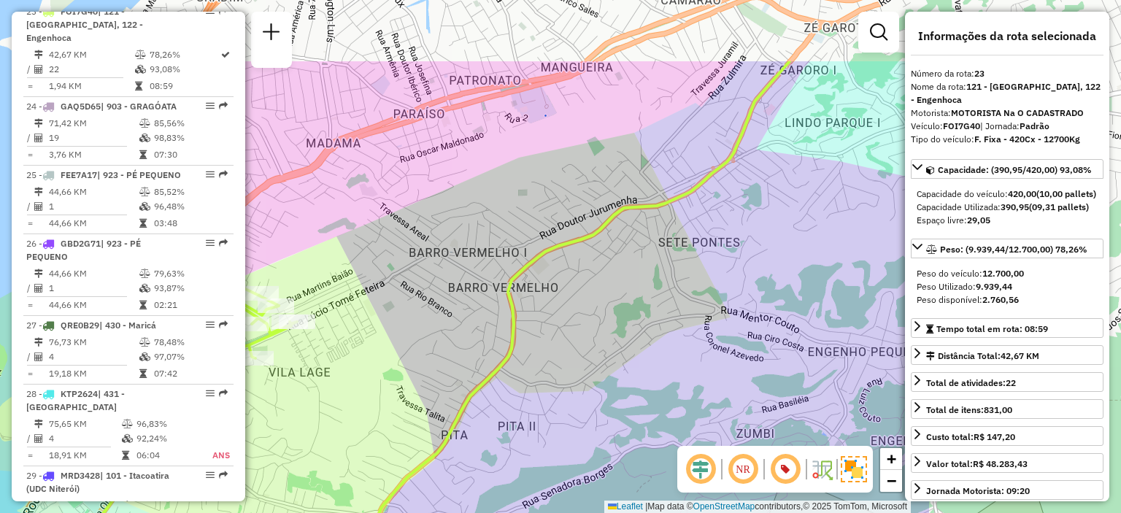
drag, startPoint x: 747, startPoint y: 303, endPoint x: 448, endPoint y: 418, distance: 320.6
click at [448, 418] on div "Janela de atendimento Grade de atendimento Capacidade Transportadoras Veículos …" at bounding box center [560, 256] width 1121 height 513
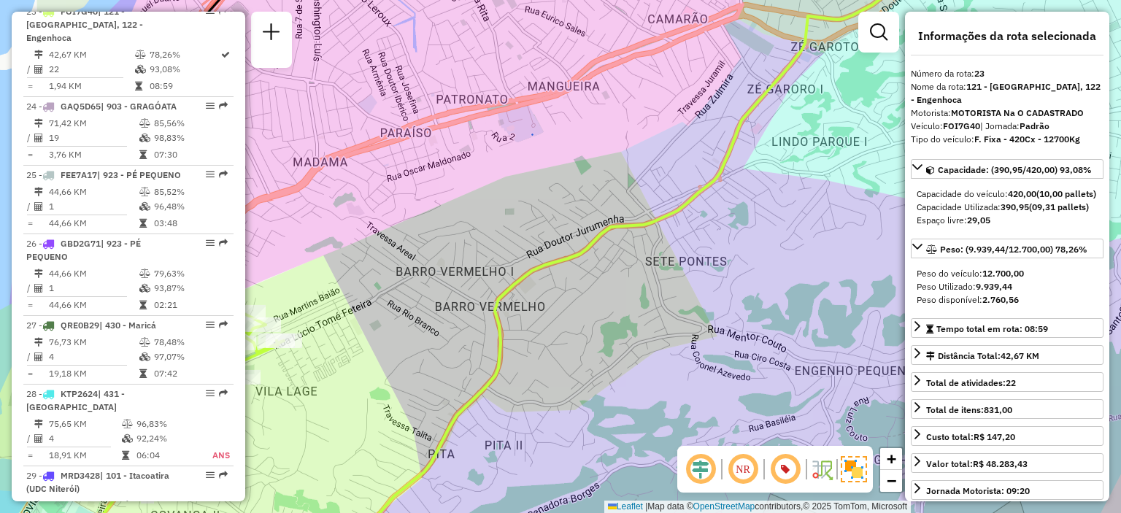
drag, startPoint x: 388, startPoint y: 408, endPoint x: 371, endPoint y: 424, distance: 23.8
click at [371, 424] on div "Janela de atendimento Grade de atendimento Capacidade Transportadoras Veículos …" at bounding box center [560, 256] width 1121 height 513
